Goal: Transaction & Acquisition: Purchase product/service

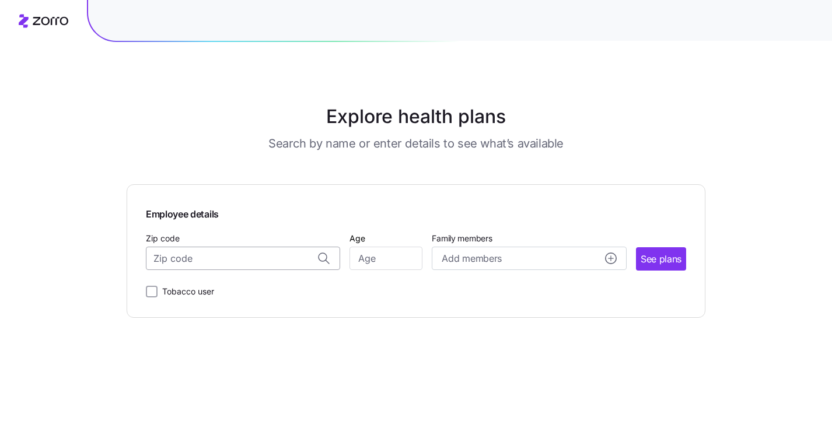
click at [219, 254] on input "Zip code" at bounding box center [243, 258] width 194 height 23
type input "80205"
click at [405, 251] on input "Age" at bounding box center [385, 258] width 73 height 23
type input "35"
click at [653, 257] on span "See plans" at bounding box center [661, 259] width 41 height 15
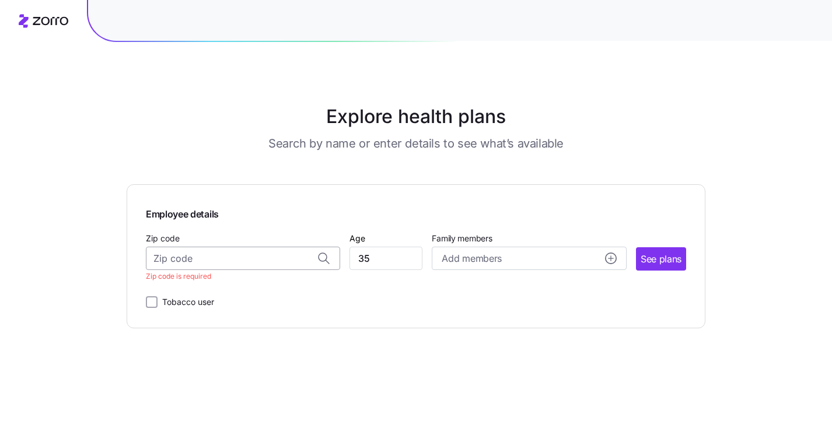
click at [227, 259] on input "Zip code" at bounding box center [243, 258] width 194 height 23
click at [221, 294] on span "80205, [GEOGRAPHIC_DATA], [GEOGRAPHIC_DATA]" at bounding box center [240, 289] width 163 height 15
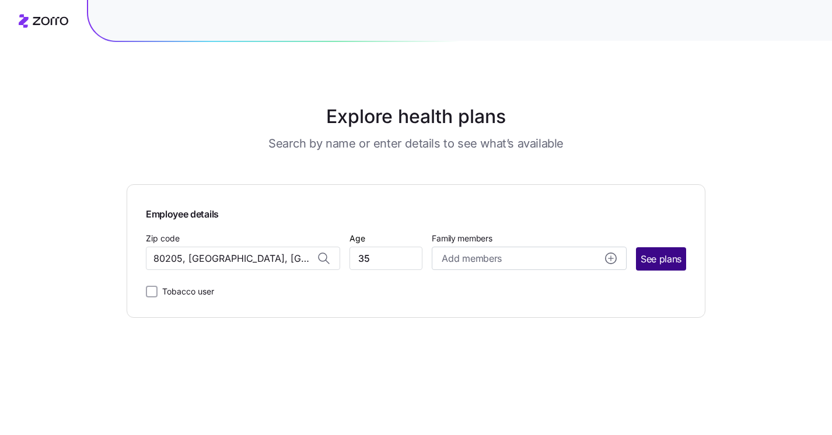
type input "80205, [GEOGRAPHIC_DATA], [GEOGRAPHIC_DATA]"
click at [656, 261] on span "See plans" at bounding box center [661, 259] width 41 height 15
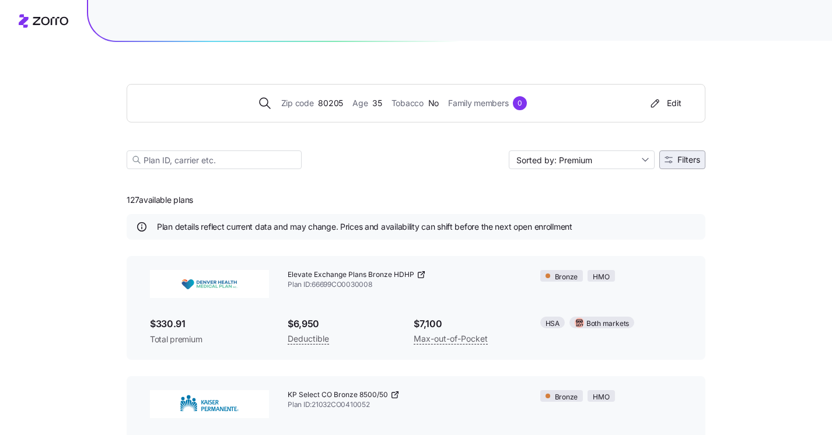
click at [678, 160] on span "Filters" at bounding box center [688, 160] width 23 height 8
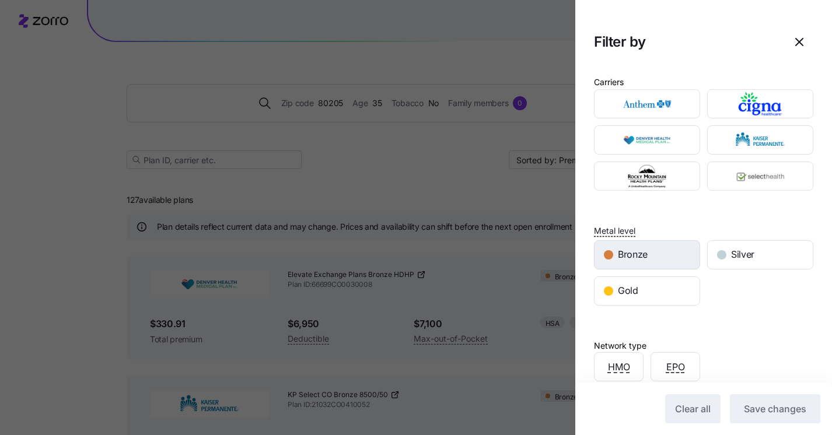
click at [652, 254] on div "Bronze" at bounding box center [646, 255] width 105 height 28
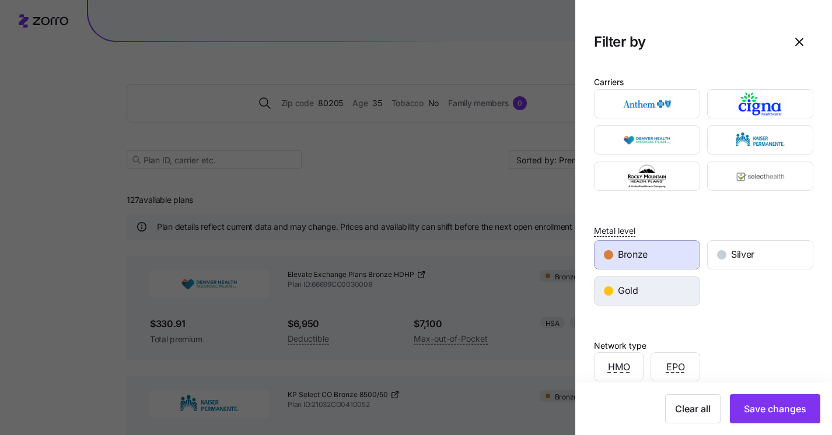
click at [653, 277] on div "Gold" at bounding box center [646, 291] width 105 height 28
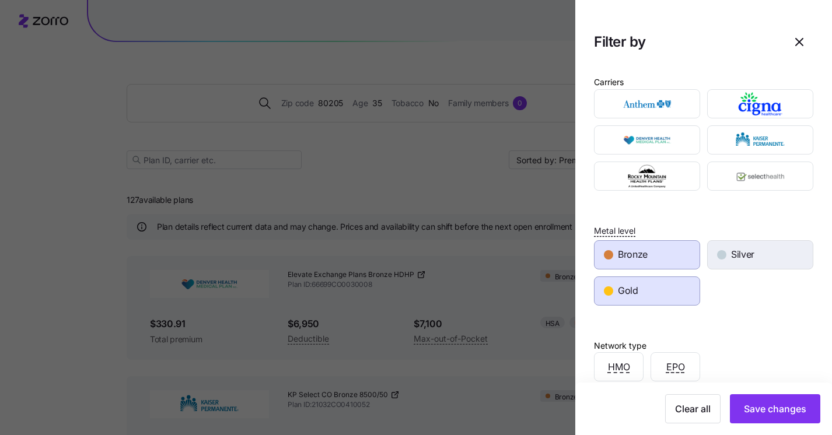
click at [723, 263] on div "Silver" at bounding box center [760, 255] width 105 height 28
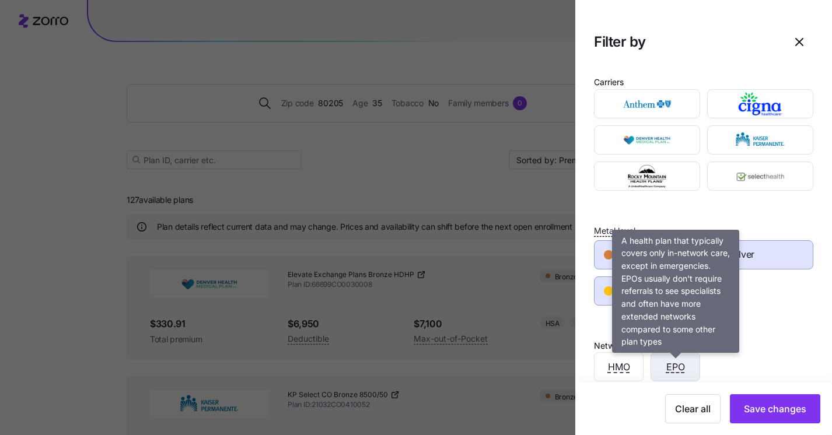
click at [671, 373] on span "EPO" at bounding box center [675, 367] width 19 height 15
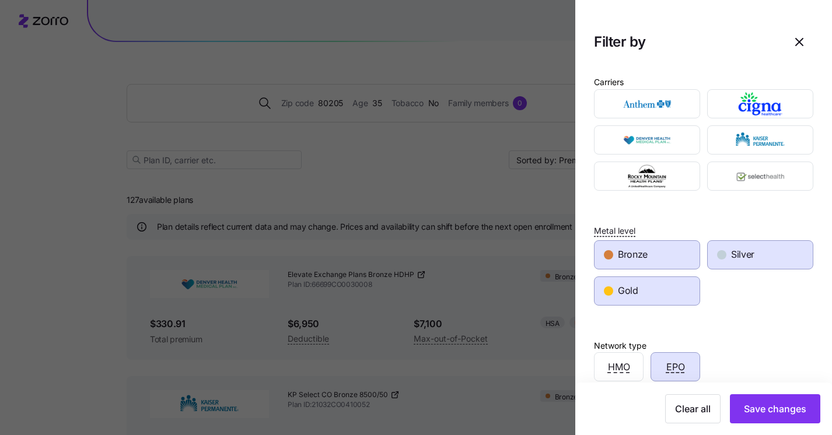
scroll to position [211, 0]
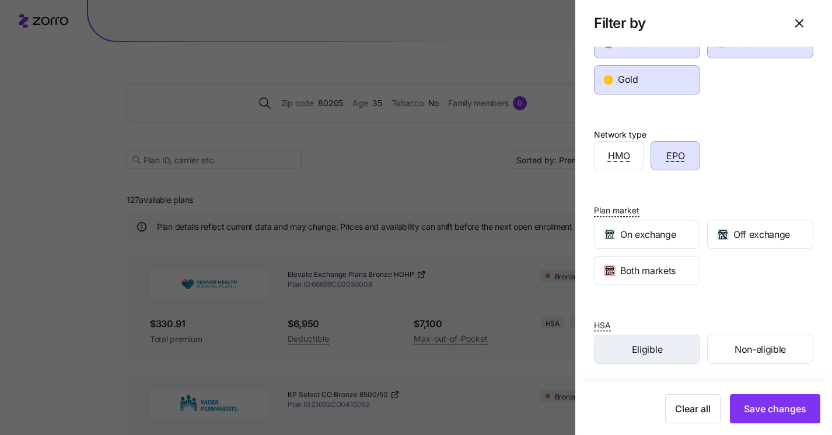
click at [668, 347] on div "Eligible" at bounding box center [646, 349] width 105 height 28
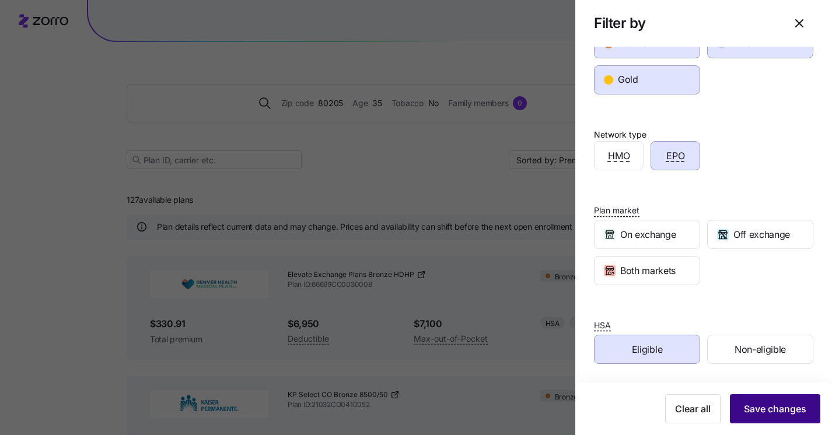
click at [773, 407] on span "Save changes" at bounding box center [775, 409] width 62 height 14
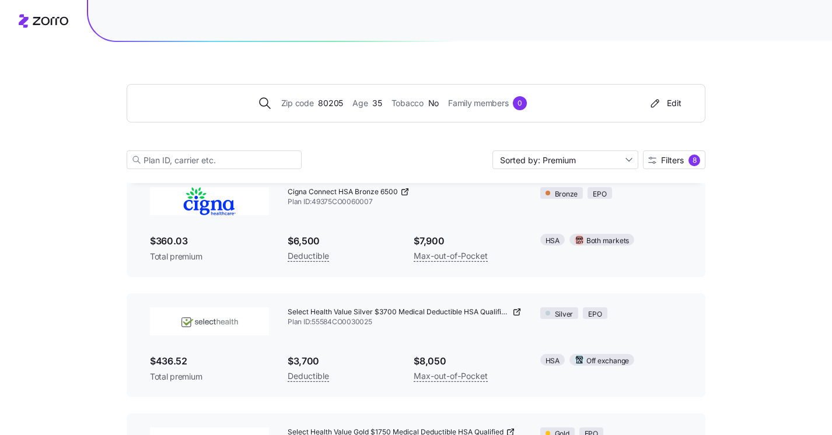
scroll to position [78, 0]
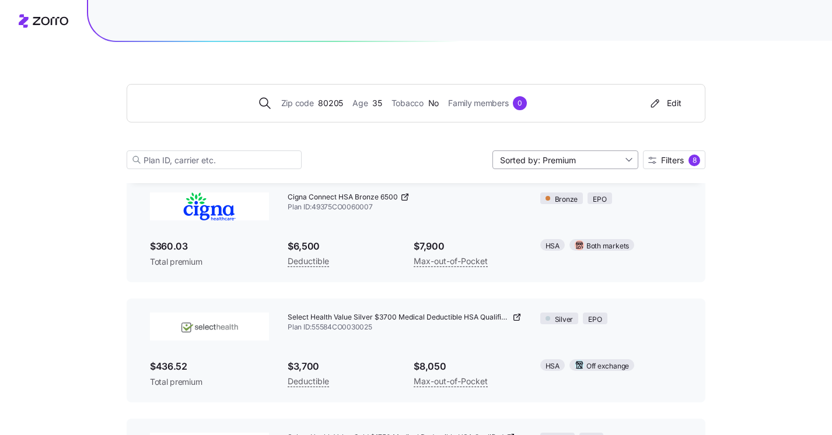
click at [590, 166] on input "Sorted by: Premium" at bounding box center [565, 160] width 146 height 19
click at [572, 208] on div "Deductible" at bounding box center [564, 205] width 137 height 18
type input "Sorted by: Deductible"
click at [579, 158] on input "Sorted by: Deductible" at bounding box center [565, 160] width 146 height 19
click at [761, 200] on div "Zip code 80205 Age [DEMOGRAPHIC_DATA] Tobacco No Family members 0 Edit Sorted b…" at bounding box center [416, 222] width 832 height 600
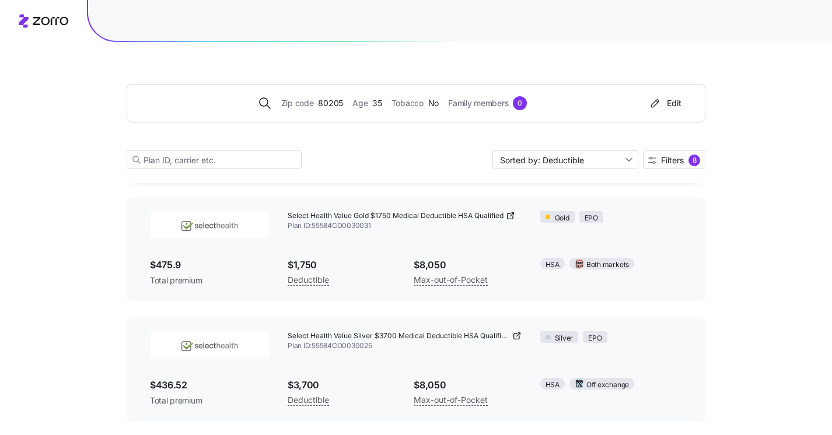
scroll to position [181, 0]
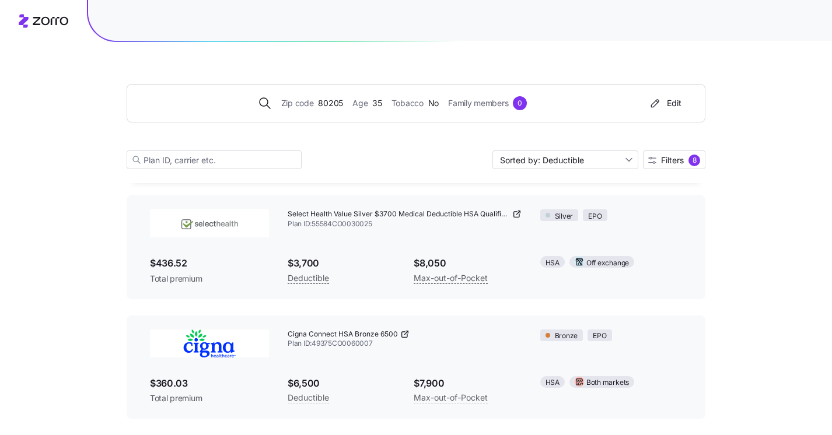
click at [224, 346] on img at bounding box center [209, 344] width 119 height 28
click at [313, 335] on span "Cigna Connect HSA Bronze 6500" at bounding box center [343, 335] width 110 height 10
click at [402, 337] on icon at bounding box center [404, 334] width 5 height 5
click at [664, 164] on span "Filters" at bounding box center [672, 160] width 23 height 8
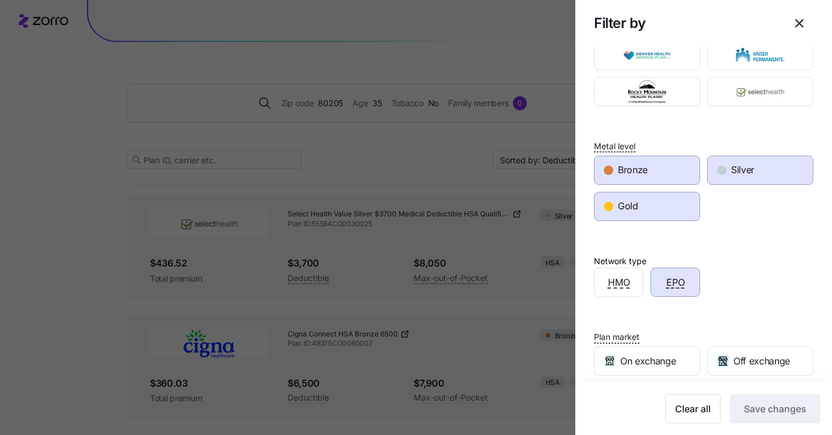
scroll to position [72, 0]
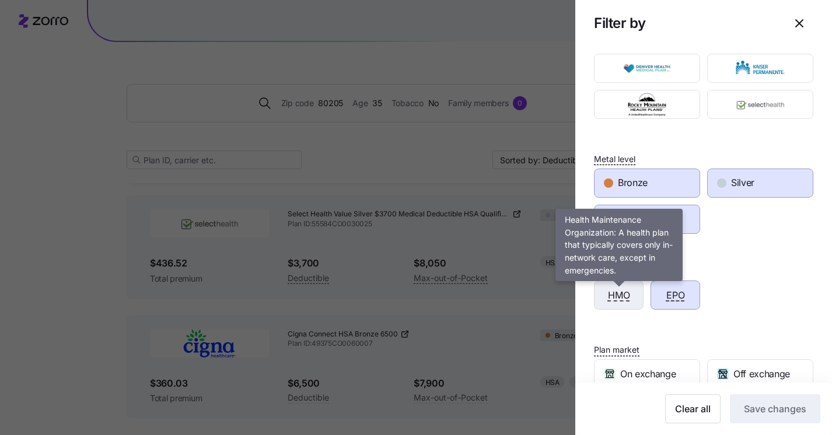
click at [626, 292] on span "HMO" at bounding box center [619, 295] width 22 height 15
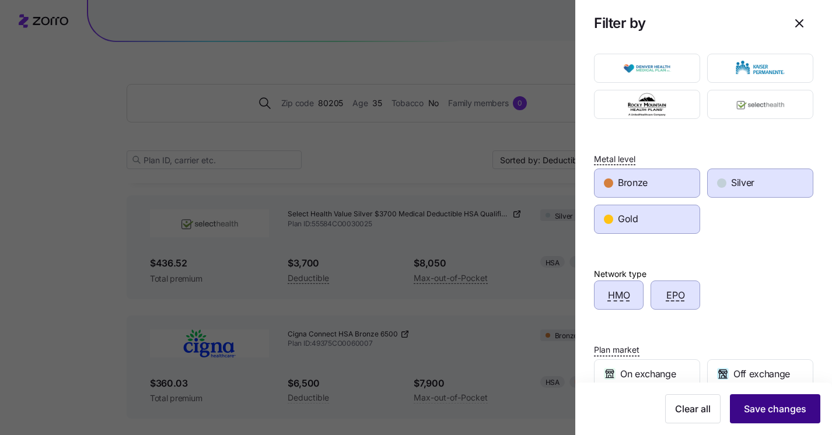
click at [776, 418] on button "Save changes" at bounding box center [775, 408] width 90 height 29
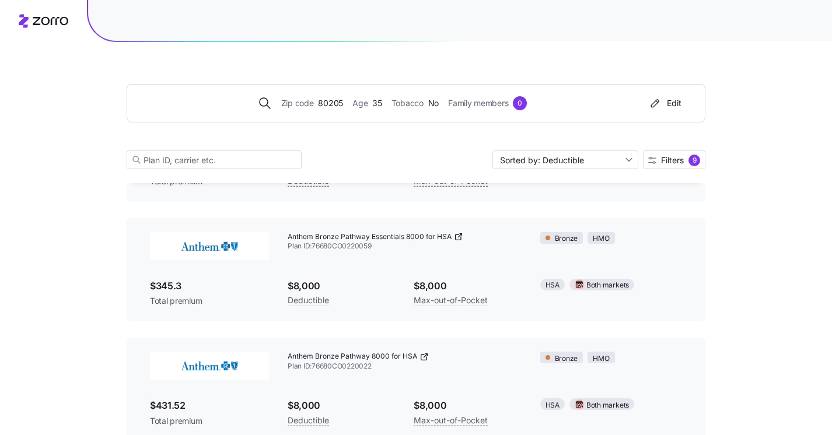
scroll to position [2102, 0]
